Goal: Task Accomplishment & Management: Use online tool/utility

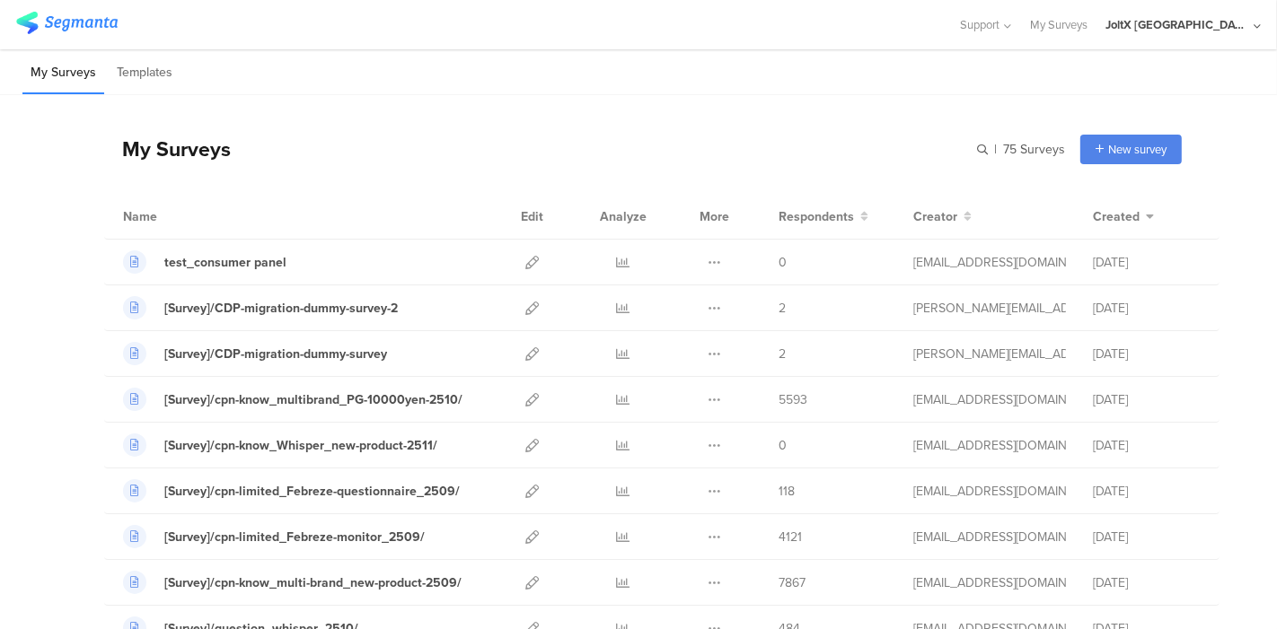
scroll to position [100, 0]
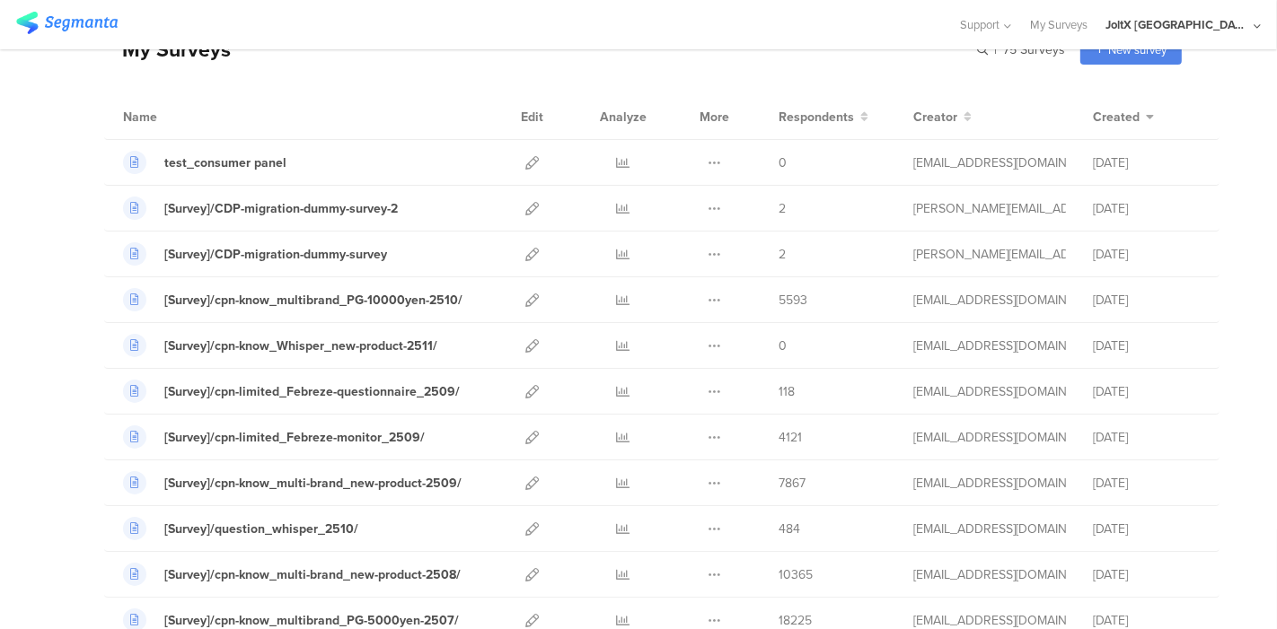
click at [75, 20] on img at bounding box center [66, 23] width 101 height 22
click at [79, 19] on img at bounding box center [66, 23] width 101 height 22
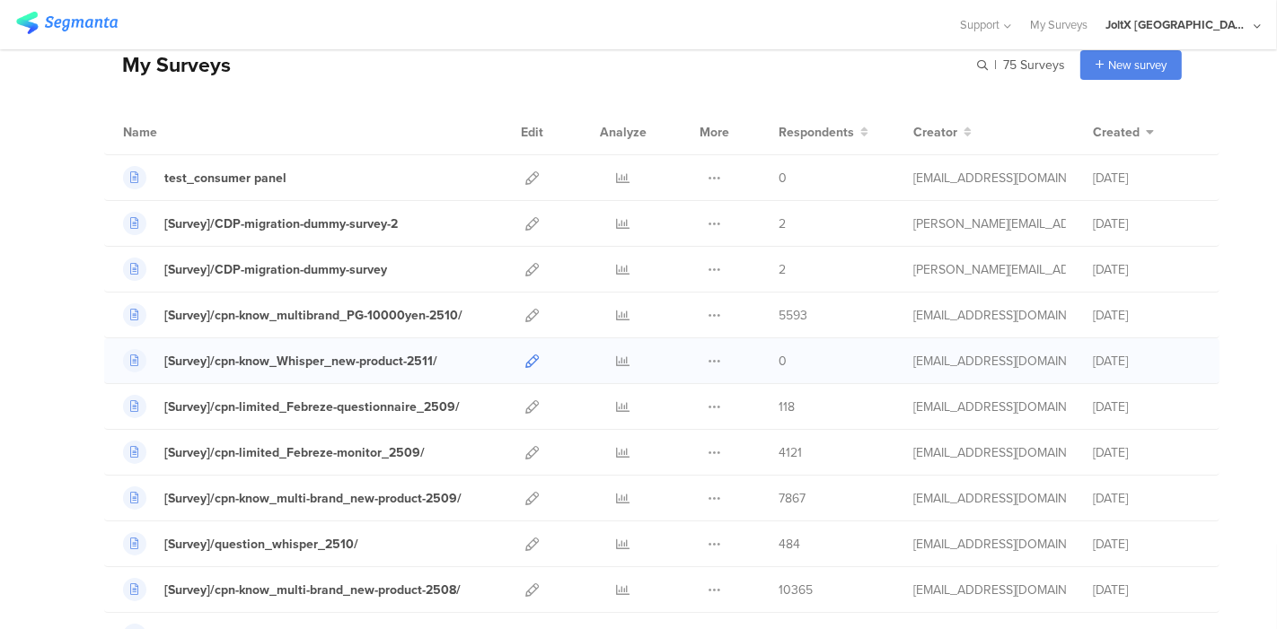
click at [525, 355] on icon at bounding box center [531, 361] width 13 height 13
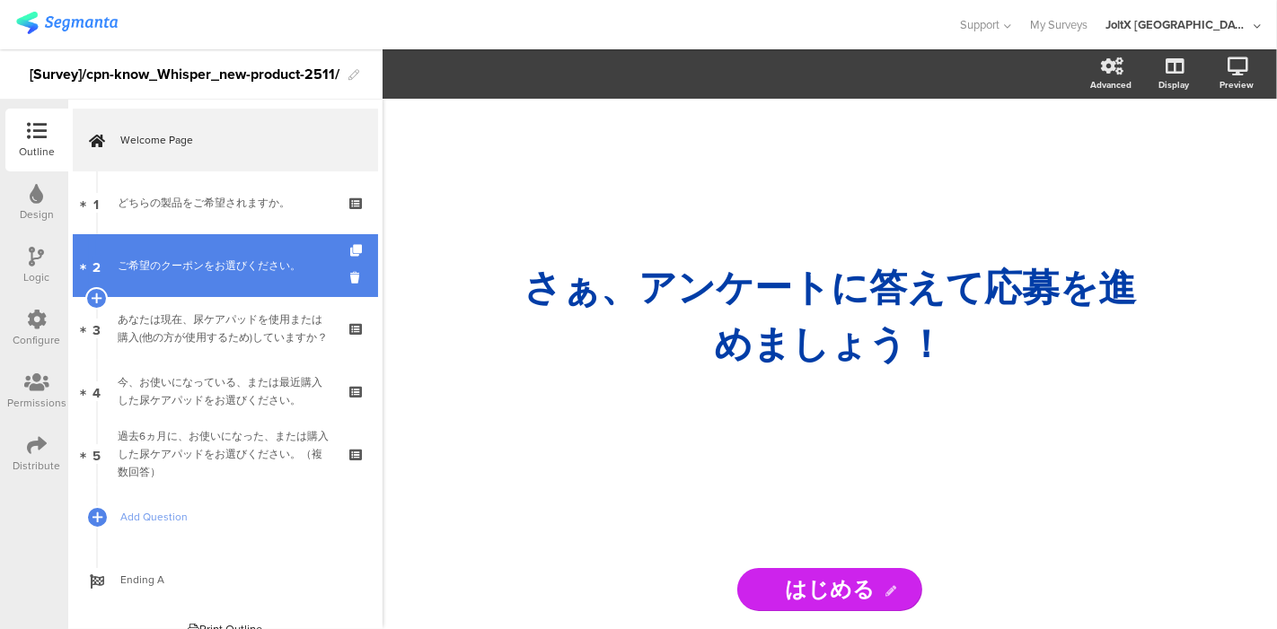
click at [210, 263] on div "ご希望のクーポンをお選びください。" at bounding box center [225, 266] width 215 height 18
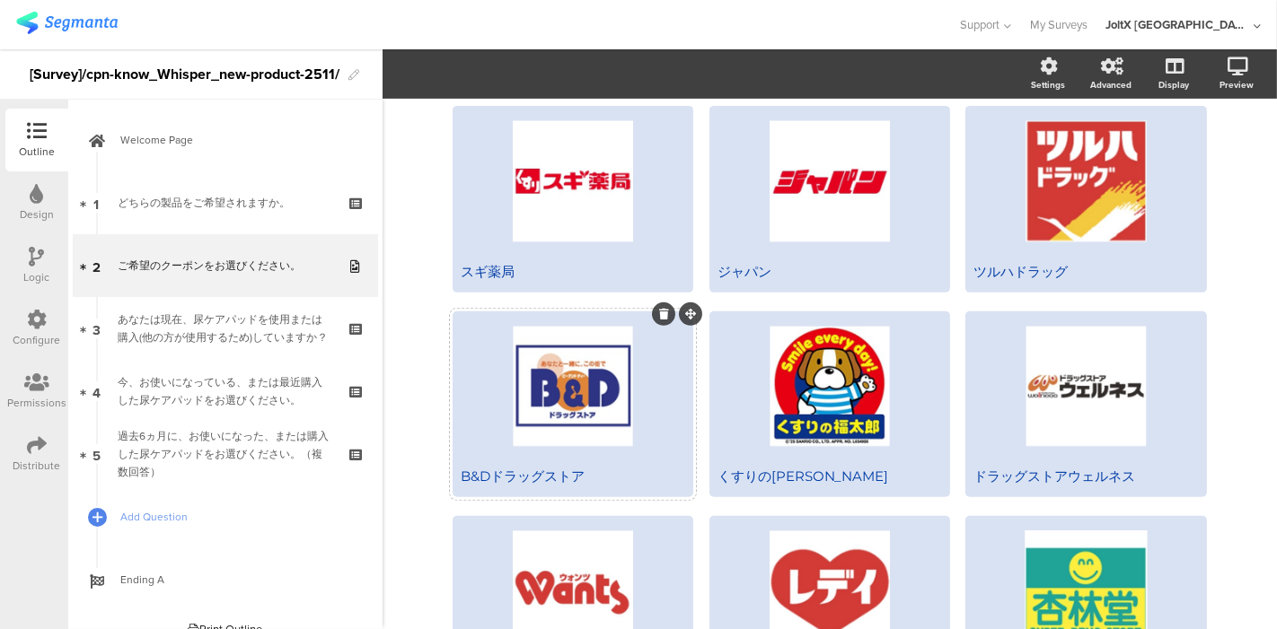
scroll to position [598, 0]
